Goal: Task Accomplishment & Management: Use online tool/utility

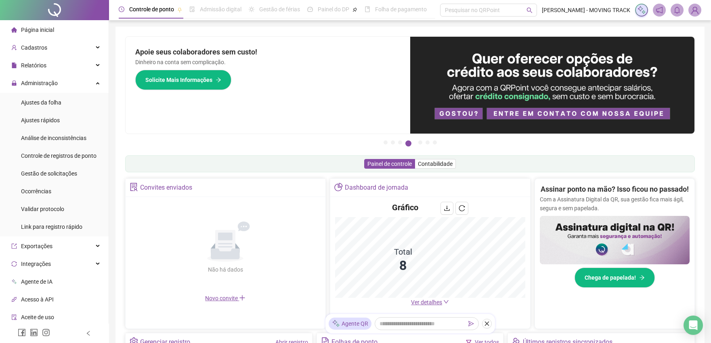
scroll to position [90, 0]
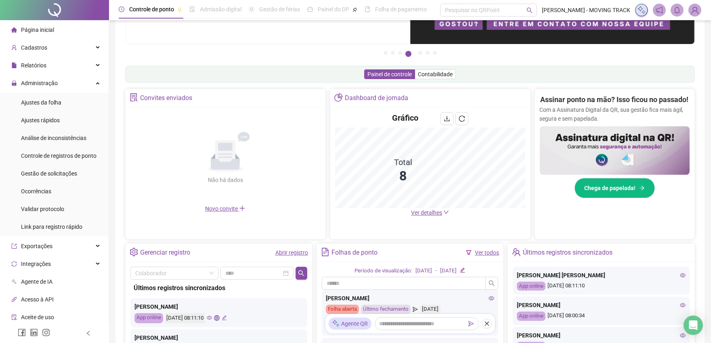
click at [287, 252] on link "Abrir registro" at bounding box center [291, 253] width 33 height 6
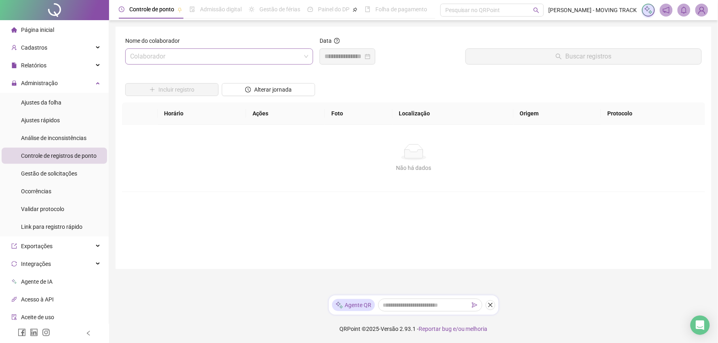
click at [173, 48] on div "Colaborador" at bounding box center [219, 56] width 188 height 16
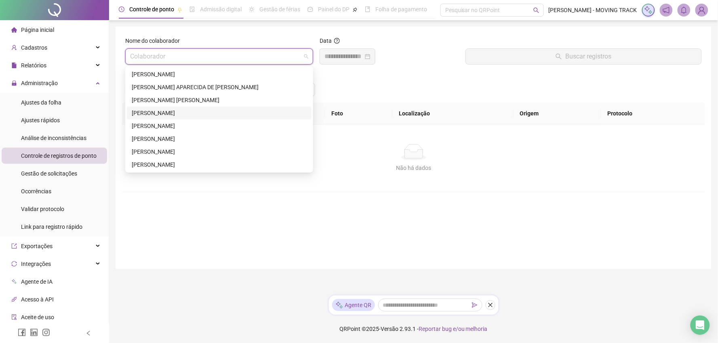
click at [176, 116] on div "[PERSON_NAME]" at bounding box center [219, 113] width 175 height 9
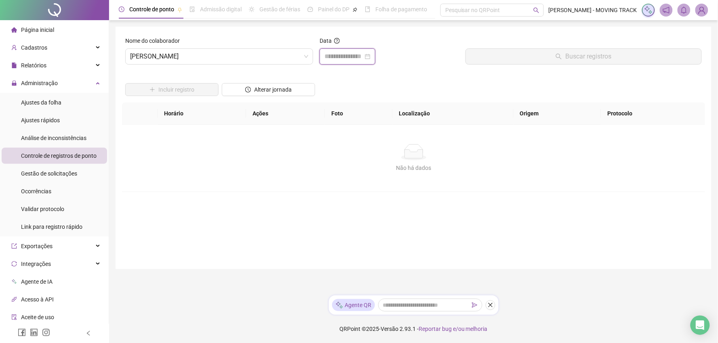
click at [358, 59] on input at bounding box center [343, 57] width 39 height 10
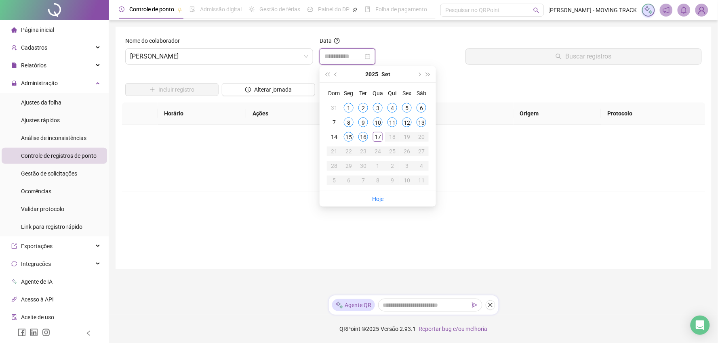
type input "**********"
click at [369, 137] on td "16" at bounding box center [363, 137] width 15 height 15
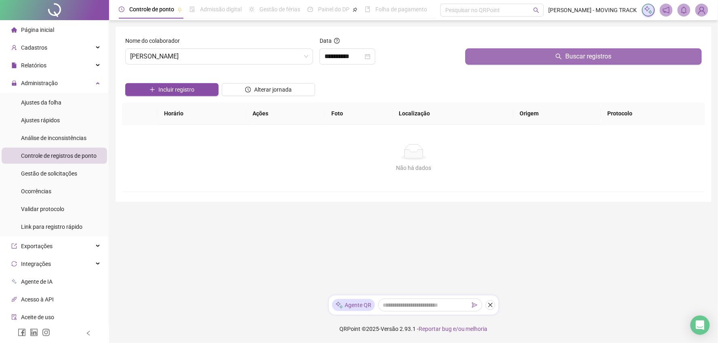
click at [496, 61] on button "Buscar registros" at bounding box center [583, 56] width 236 height 16
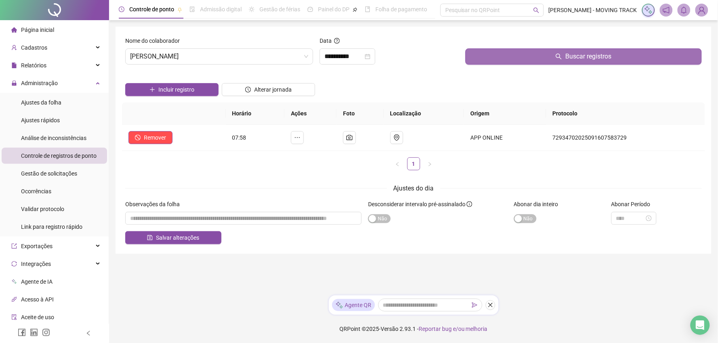
click at [496, 61] on button "Buscar registros" at bounding box center [583, 56] width 236 height 16
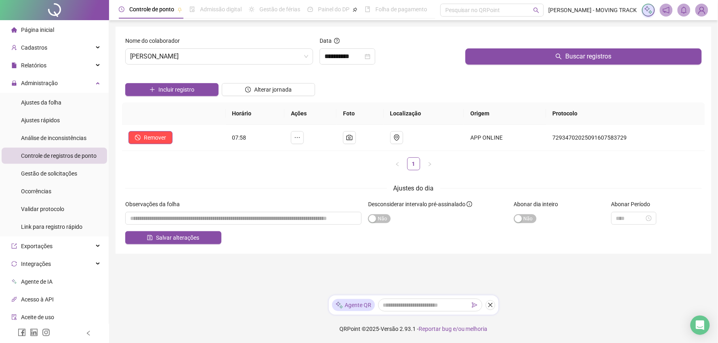
click at [141, 67] on div "Nome do colaborador [PERSON_NAME]" at bounding box center [219, 53] width 194 height 35
click at [147, 56] on span "[PERSON_NAME]" at bounding box center [219, 56] width 178 height 15
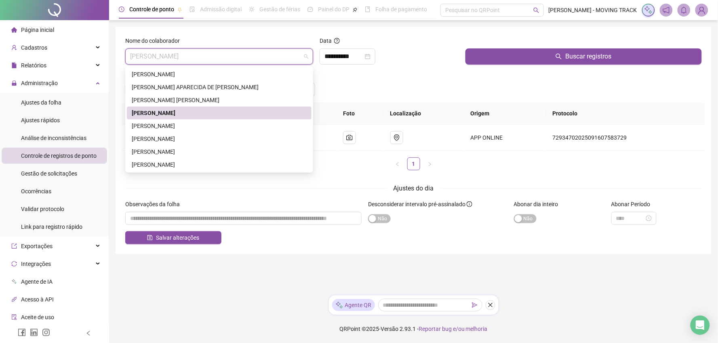
click at [160, 112] on div "[PERSON_NAME]" at bounding box center [219, 113] width 175 height 9
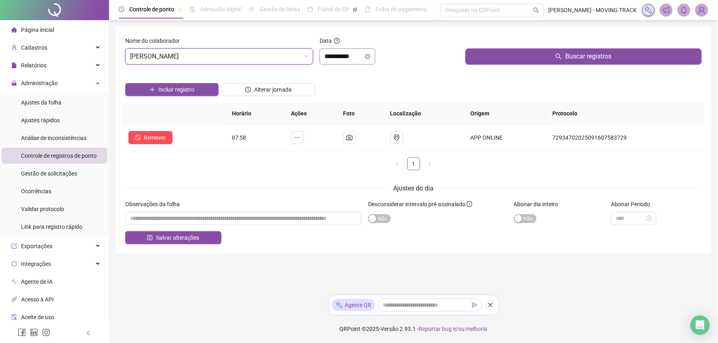
click at [329, 65] on div "**********" at bounding box center [348, 56] width 56 height 16
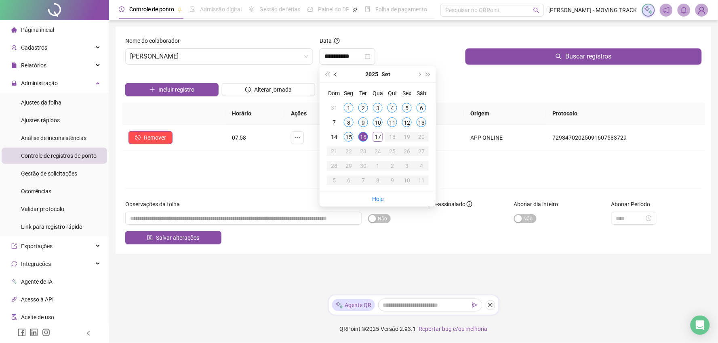
click at [338, 78] on button "prev-year" at bounding box center [336, 74] width 9 height 16
click at [416, 74] on button "next-year" at bounding box center [418, 74] width 9 height 16
type input "**********"
click at [47, 168] on div "Gestão de solicitações" at bounding box center [49, 174] width 56 height 16
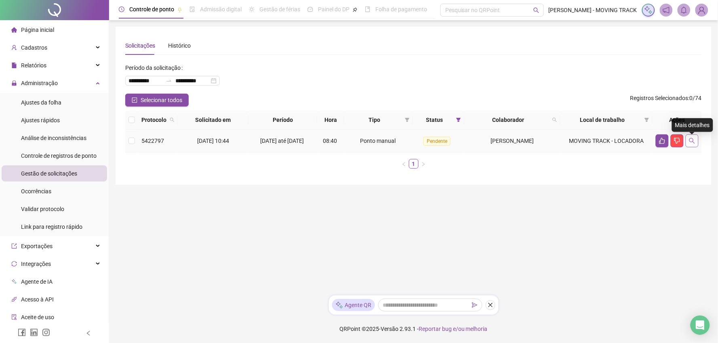
click at [693, 147] on button "button" at bounding box center [692, 141] width 13 height 13
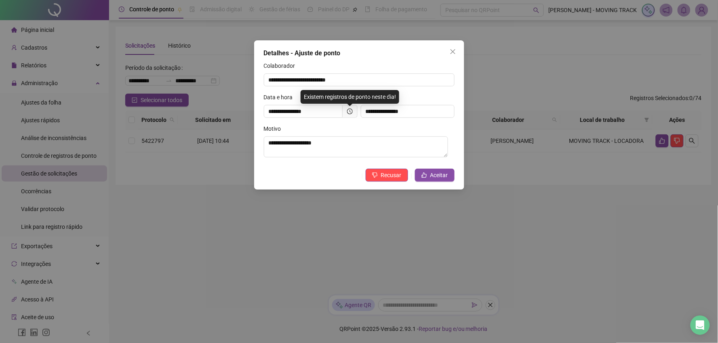
click at [431, 169] on div "**********" at bounding box center [359, 114] width 210 height 149
click at [431, 171] on span "Aceitar" at bounding box center [439, 175] width 18 height 9
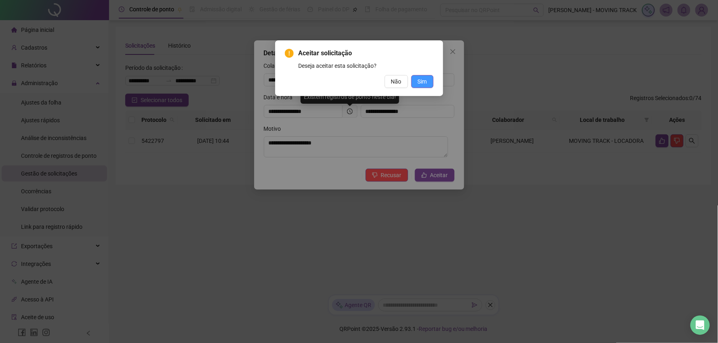
click at [427, 85] on span "Sim" at bounding box center [422, 81] width 9 height 9
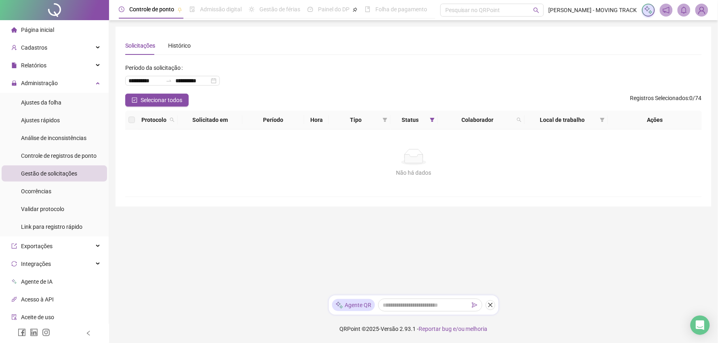
click at [65, 14] on div at bounding box center [54, 10] width 109 height 20
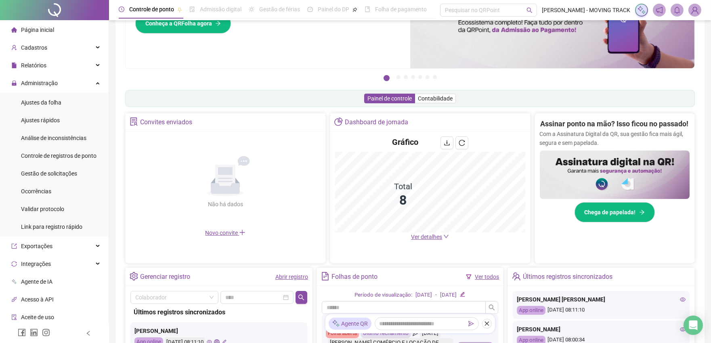
scroll to position [179, 0]
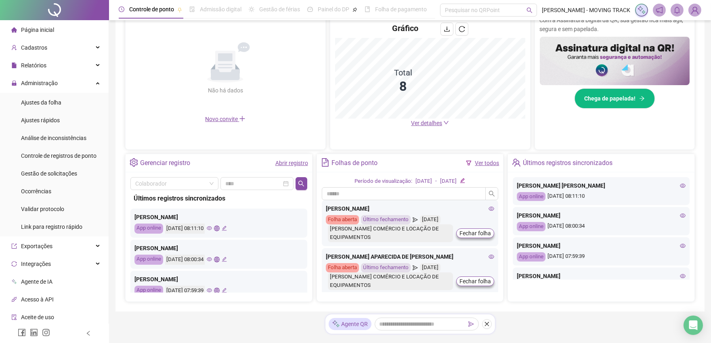
click at [293, 163] on link "Abrir registro" at bounding box center [291, 163] width 33 height 6
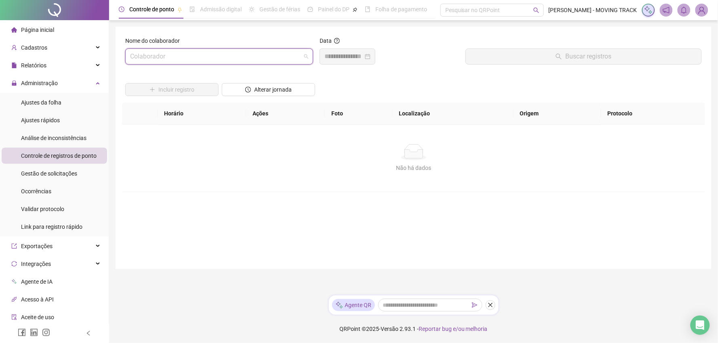
click at [144, 63] on input "search" at bounding box center [215, 56] width 171 height 15
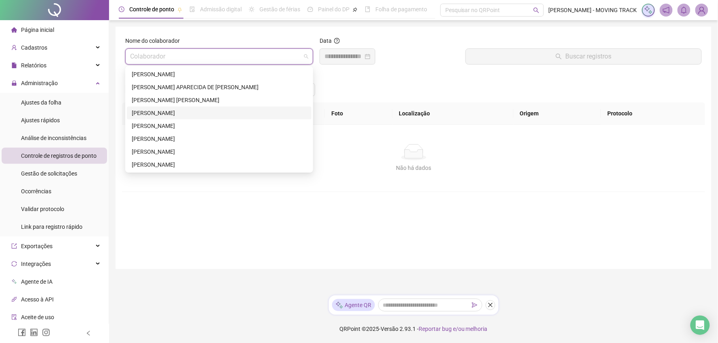
click at [150, 111] on div "[PERSON_NAME]" at bounding box center [219, 113] width 175 height 9
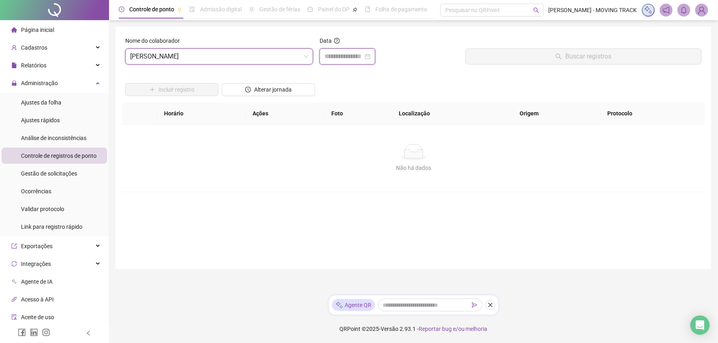
click at [341, 53] on input at bounding box center [343, 57] width 39 height 10
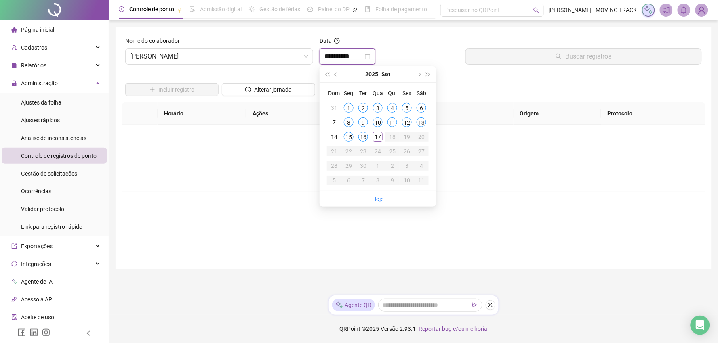
type input "**********"
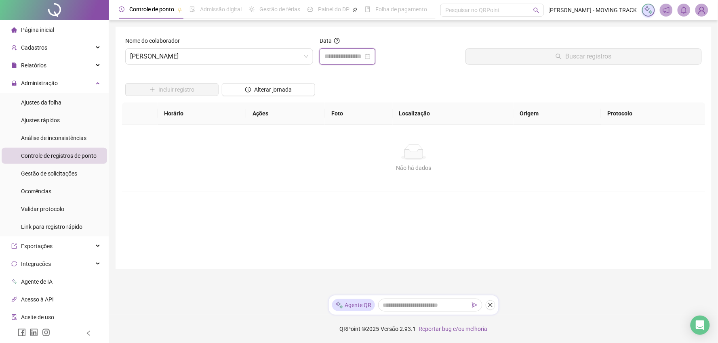
click at [345, 55] on input at bounding box center [343, 57] width 39 height 10
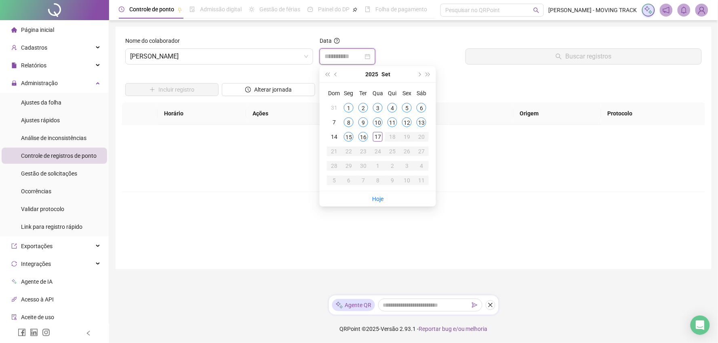
type input "**********"
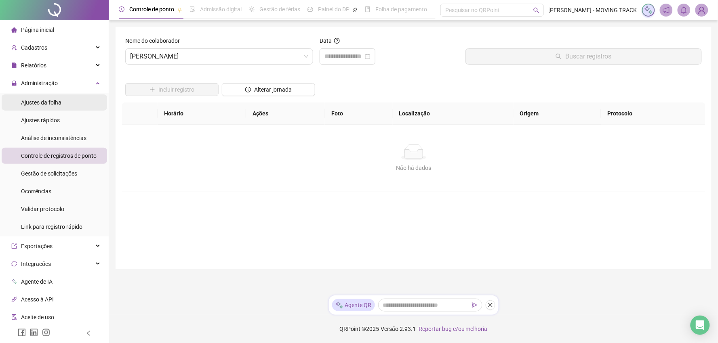
drag, startPoint x: 59, startPoint y: 14, endPoint x: 87, endPoint y: 99, distance: 89.4
click at [59, 14] on div at bounding box center [54, 10] width 109 height 20
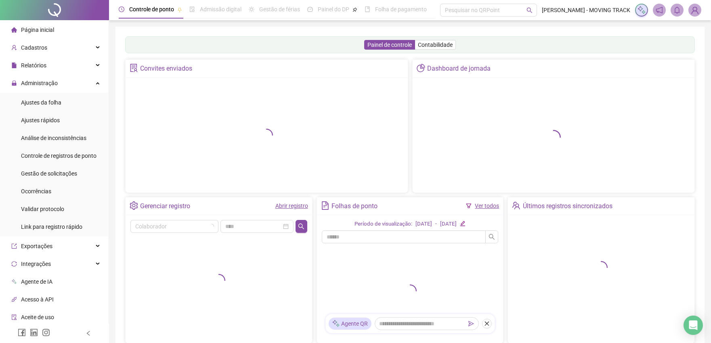
click at [484, 208] on link "Ver todos" at bounding box center [487, 206] width 24 height 6
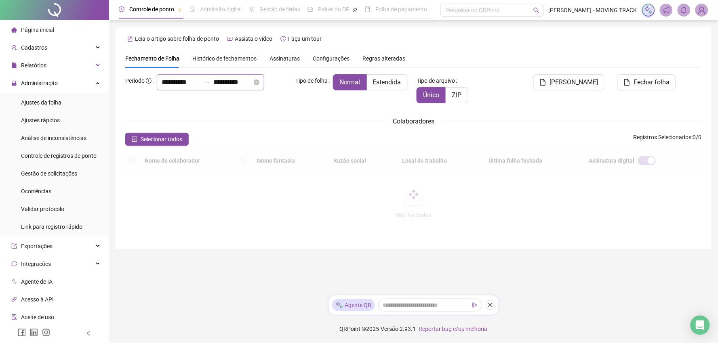
click at [200, 86] on div at bounding box center [206, 82] width 13 height 6
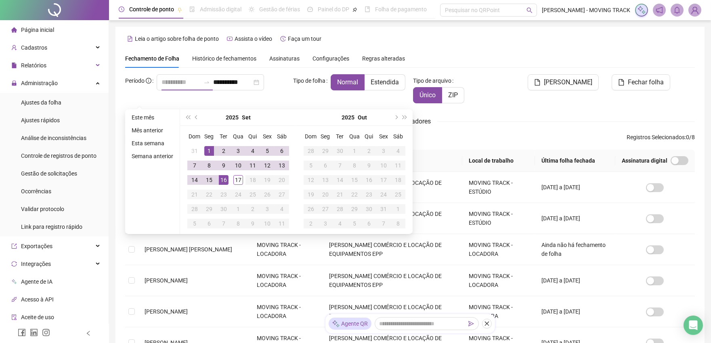
click at [206, 149] on div "1" at bounding box center [209, 151] width 10 height 10
type input "**********"
click at [212, 177] on div "15" at bounding box center [209, 180] width 10 height 10
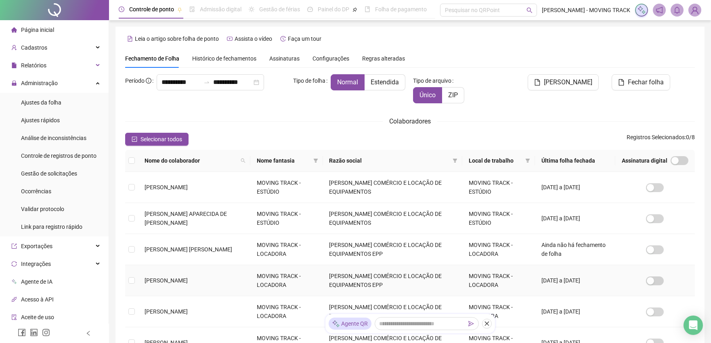
click at [170, 278] on span "[PERSON_NAME]" at bounding box center [166, 281] width 43 height 6
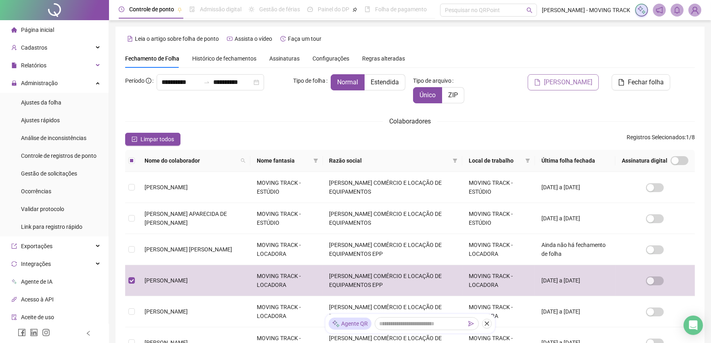
click at [558, 78] on span "[PERSON_NAME]" at bounding box center [568, 83] width 48 height 10
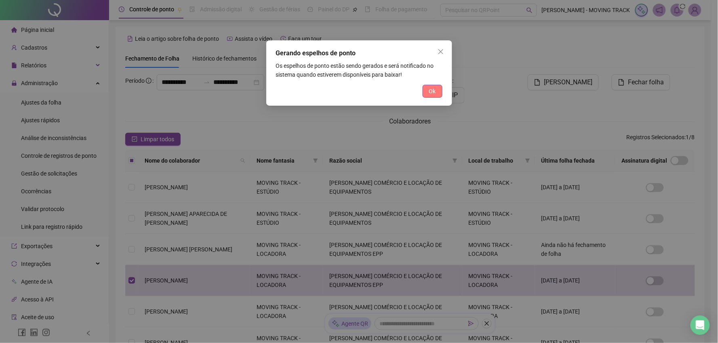
click at [433, 86] on button "Ok" at bounding box center [433, 91] width 20 height 13
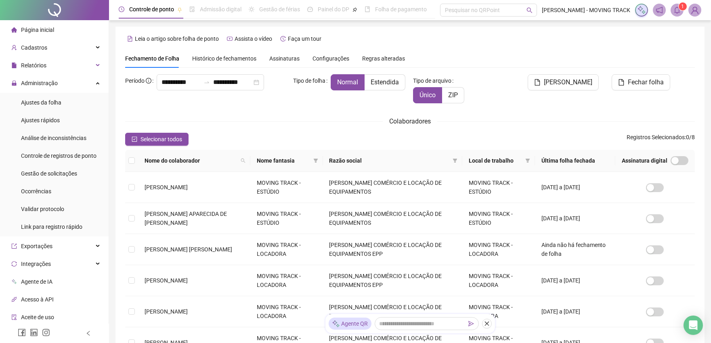
click at [679, 10] on icon "bell" at bounding box center [677, 9] width 7 height 7
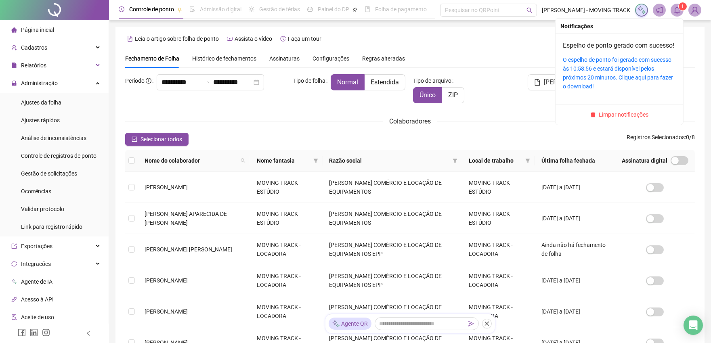
click at [658, 75] on div "O espelho de ponto foi gerado com sucesso às 10:58:56 e estará disponível pelos…" at bounding box center [619, 73] width 113 height 36
click at [657, 65] on link "O espelho de ponto foi gerado com sucesso às 10:58:56 e estará disponível pelos…" at bounding box center [618, 73] width 110 height 33
